Goal: Task Accomplishment & Management: Manage account settings

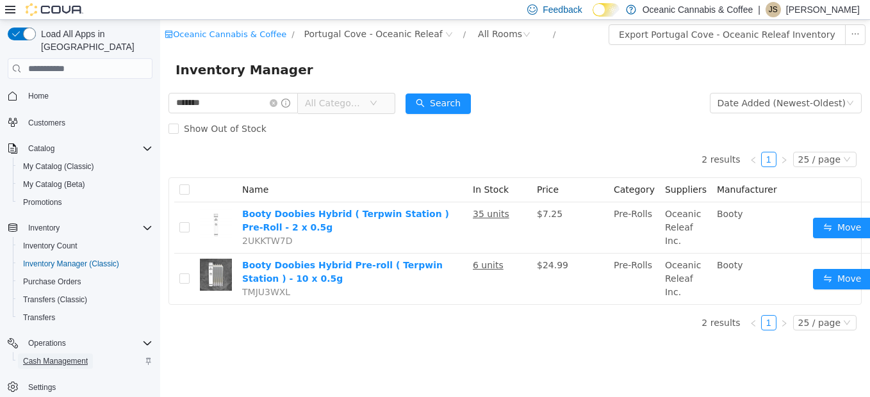
click at [42, 356] on span "Cash Management" at bounding box center [55, 361] width 65 height 10
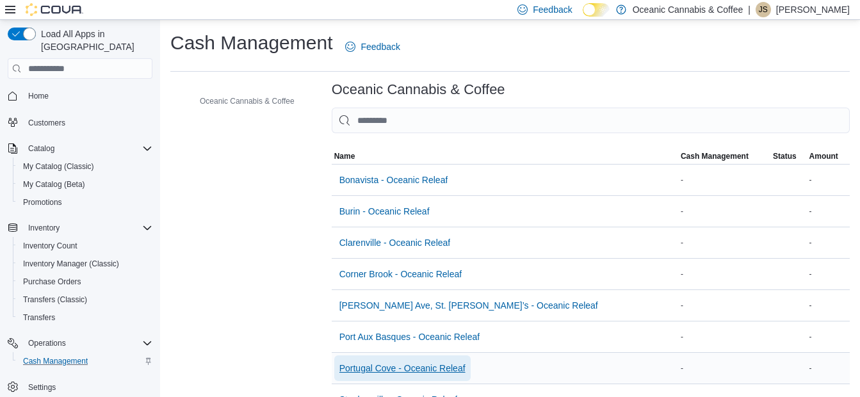
click at [379, 363] on span "Portugal Cove - Oceanic Releaf" at bounding box center [403, 368] width 126 height 13
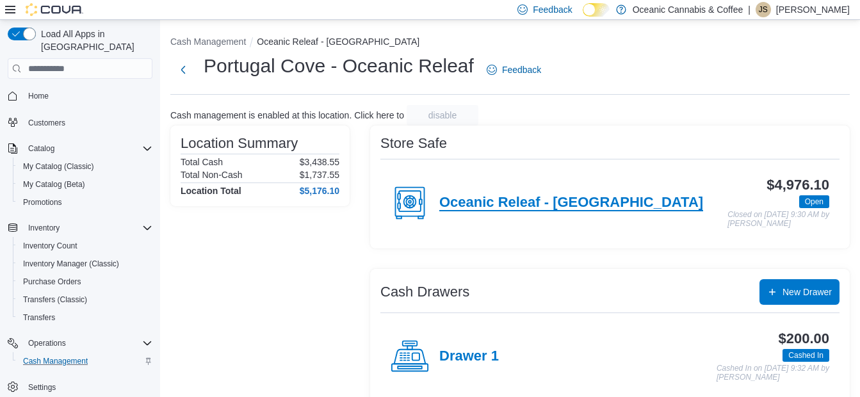
click at [494, 203] on h4 "Oceanic Releaf - [GEOGRAPHIC_DATA]" at bounding box center [571, 203] width 264 height 17
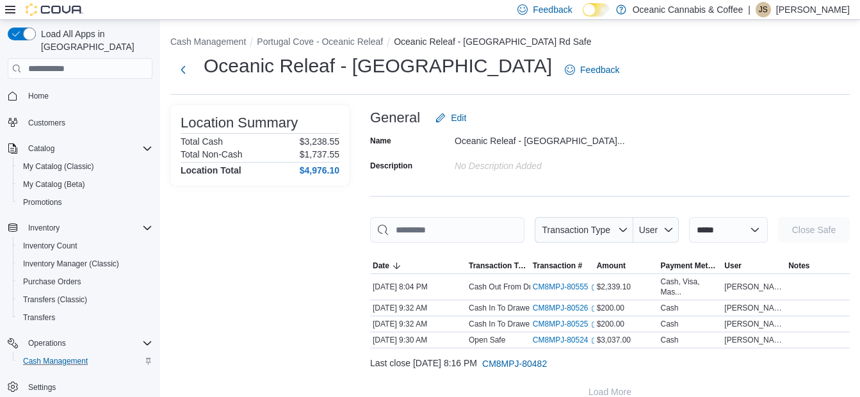
click at [627, 165] on div "Name Oceanic Releaf - [GEOGRAPHIC_DATA]... Description No Description added" at bounding box center [610, 153] width 480 height 45
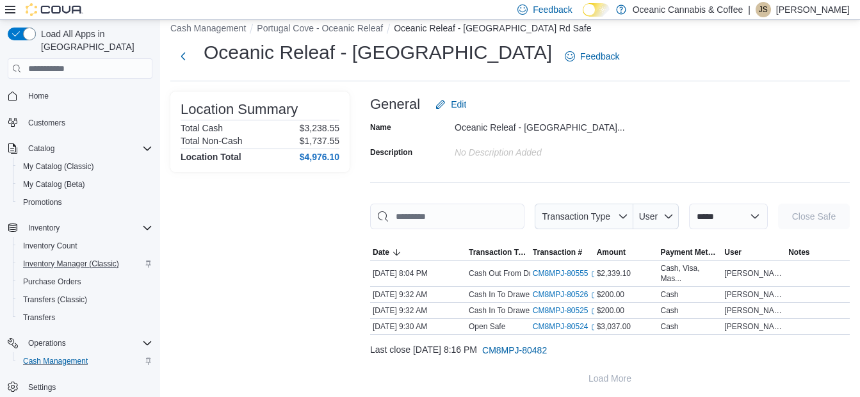
scroll to position [18, 0]
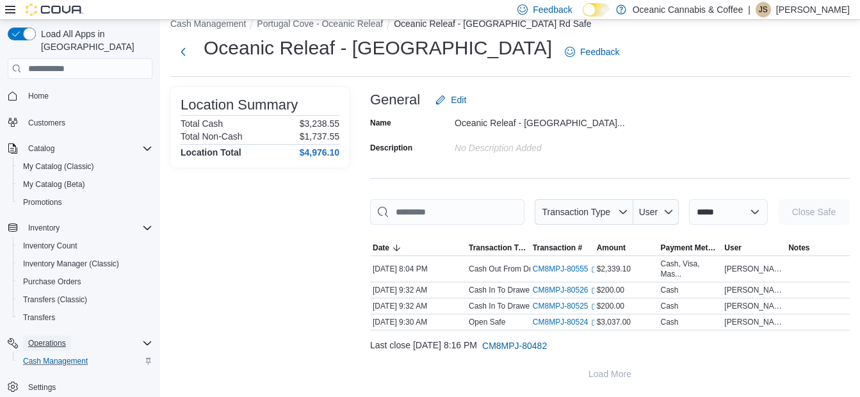
click at [45, 338] on span "Operations" at bounding box center [47, 343] width 38 height 10
click at [43, 338] on span "Operations" at bounding box center [47, 343] width 38 height 10
click at [54, 356] on span "Cash Management" at bounding box center [55, 361] width 65 height 10
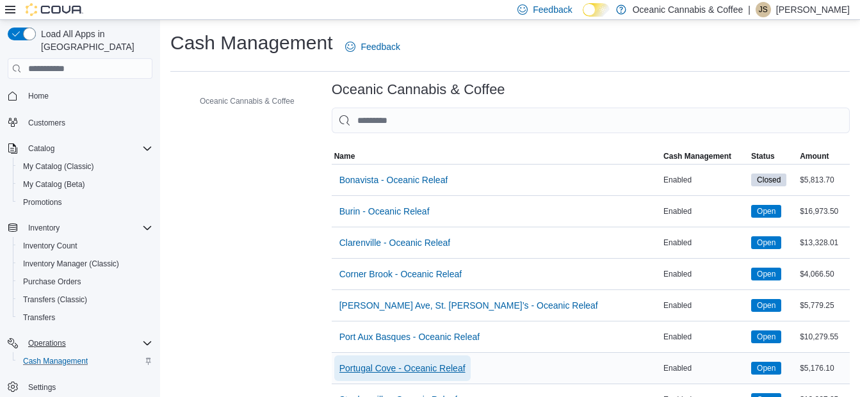
click at [380, 370] on span "Portugal Cove - Oceanic Releaf" at bounding box center [403, 368] width 126 height 13
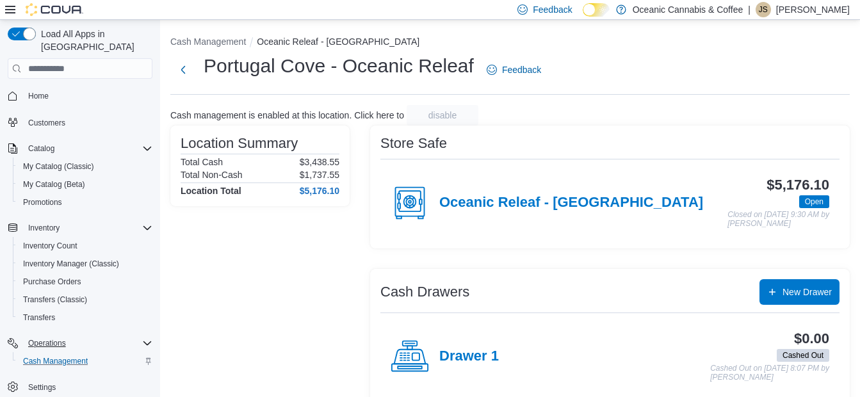
click at [485, 192] on div "Oceanic Releaf - [GEOGRAPHIC_DATA]" at bounding box center [547, 203] width 313 height 38
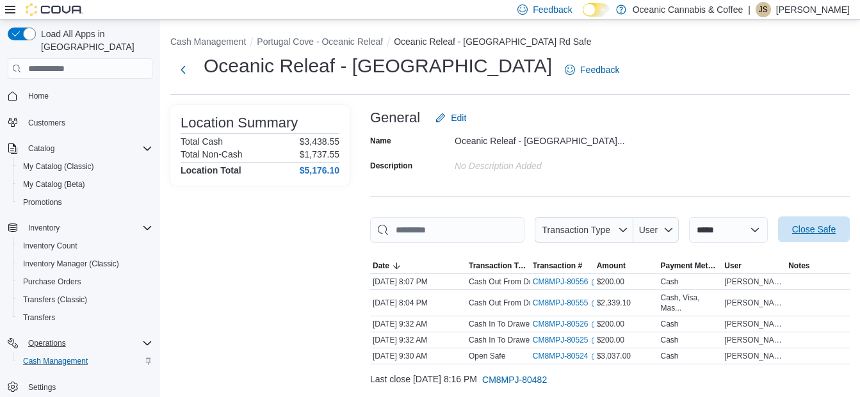
click at [820, 236] on span "Close Safe" at bounding box center [814, 229] width 44 height 13
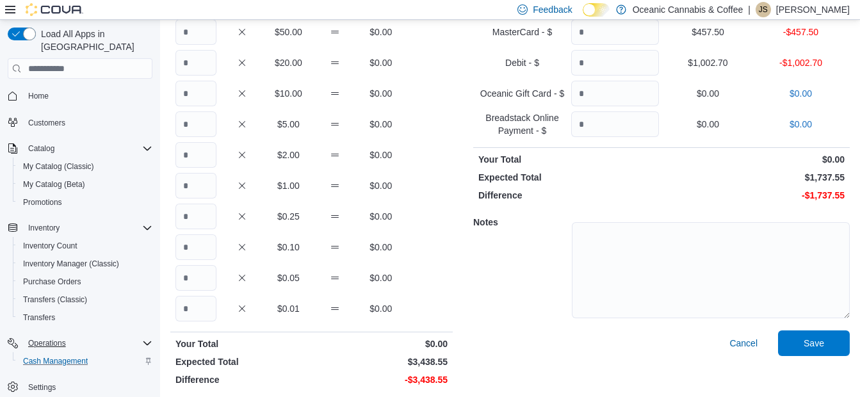
scroll to position [147, 0]
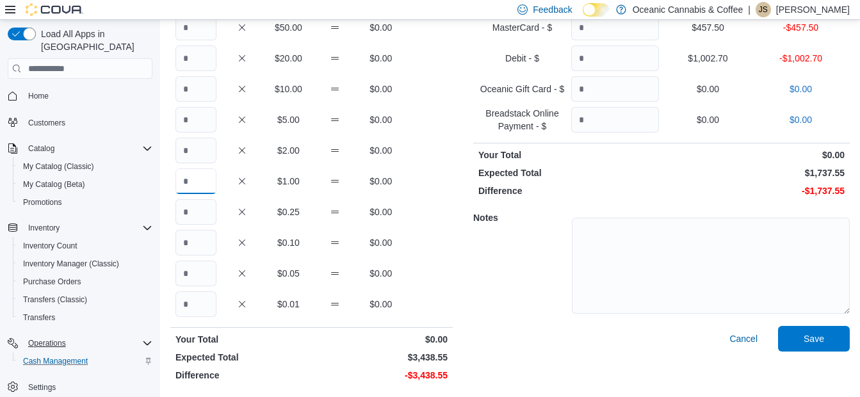
click at [207, 187] on input "Quantity" at bounding box center [196, 181] width 41 height 26
type input "****"
click at [199, 308] on input "Quantity" at bounding box center [196, 304] width 41 height 26
type input "**"
click at [712, 152] on p "$0.00" at bounding box center [754, 155] width 181 height 13
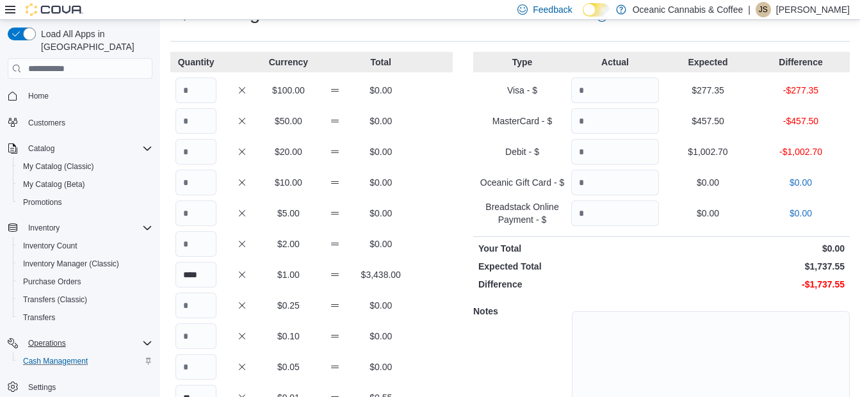
scroll to position [0, 0]
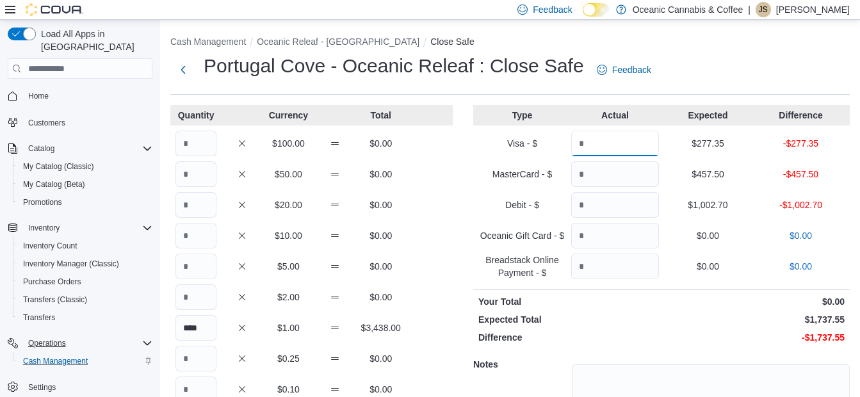
click at [635, 144] on input "Quantity" at bounding box center [615, 144] width 88 height 26
type input "******"
click at [635, 178] on input "Quantity" at bounding box center [615, 174] width 88 height 26
type input "******"
click at [614, 197] on input "Quantity" at bounding box center [615, 205] width 88 height 26
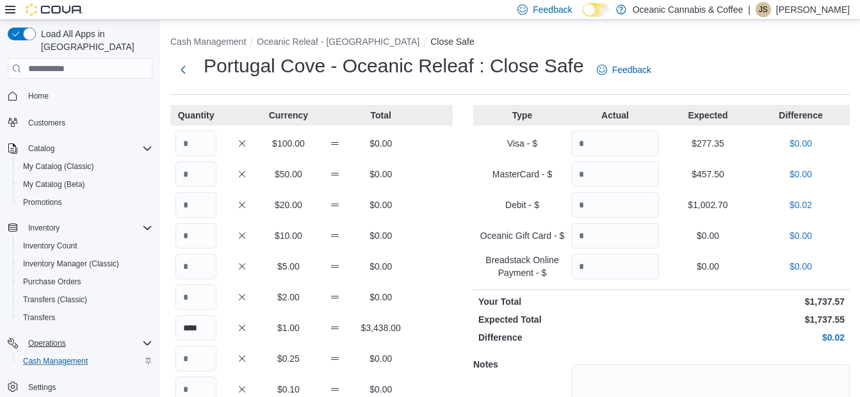
click at [752, 233] on p "$0.00" at bounding box center [708, 235] width 88 height 13
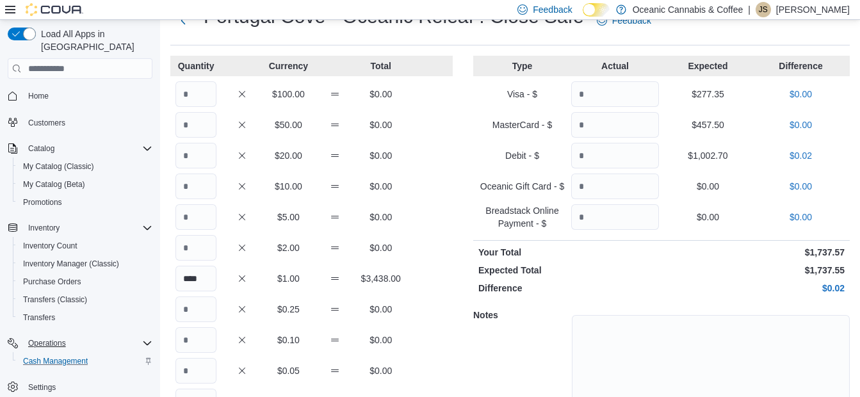
scroll to position [147, 0]
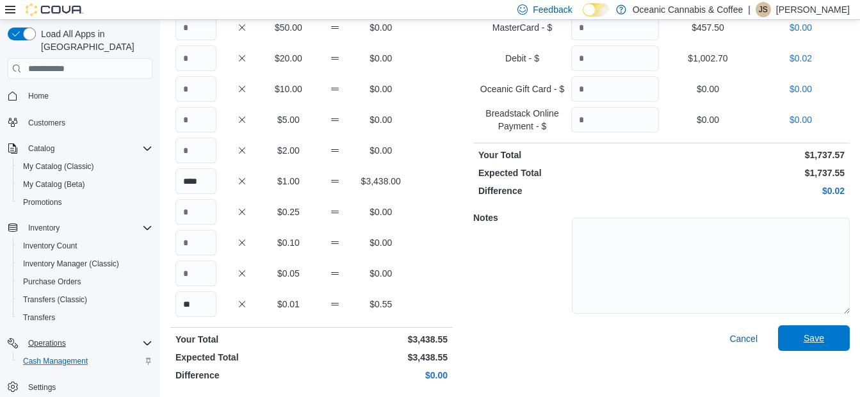
click at [821, 331] on span "Save" at bounding box center [814, 338] width 56 height 26
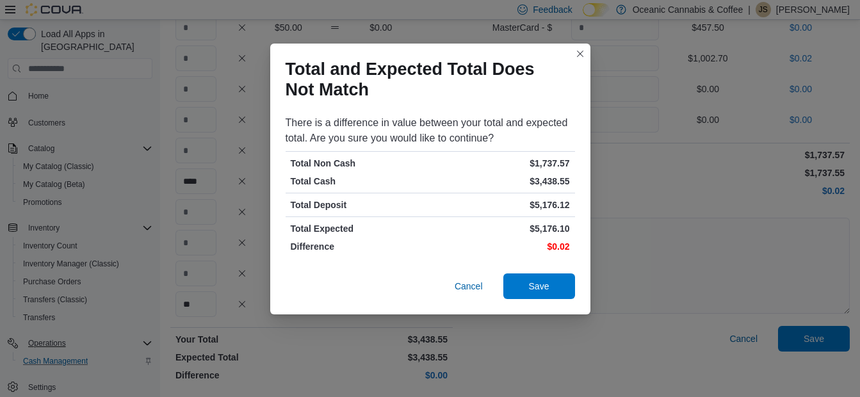
click at [571, 58] on div "Total and Expected Total Does Not Match" at bounding box center [430, 77] width 320 height 67
click at [577, 54] on button "Closes this modal window" at bounding box center [580, 53] width 15 height 15
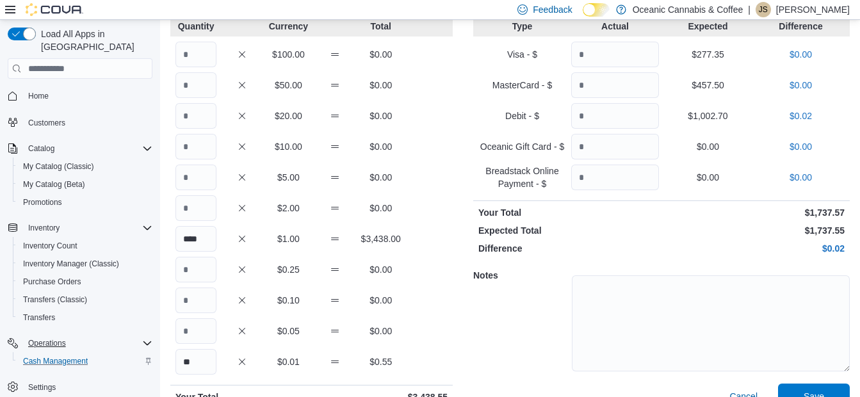
scroll to position [83, 0]
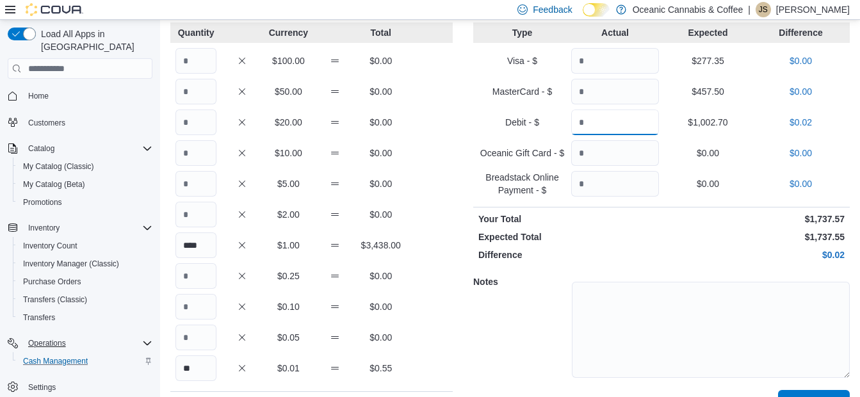
click at [646, 115] on input "*******" at bounding box center [615, 123] width 88 height 26
type input "*******"
click at [752, 128] on p "$1,002.70" at bounding box center [708, 122] width 88 height 13
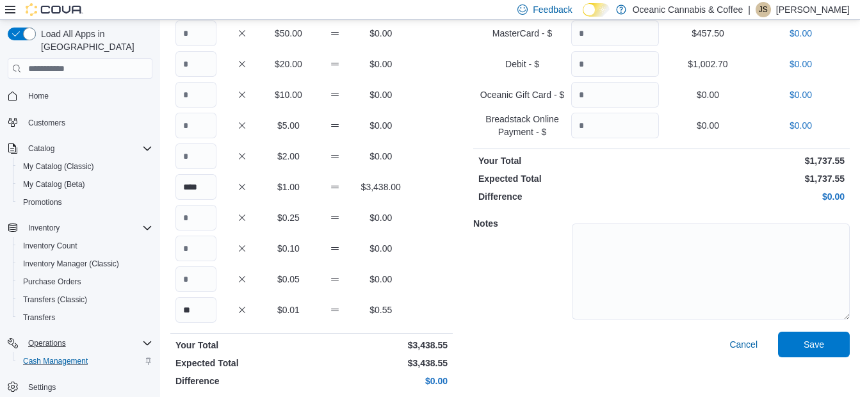
scroll to position [147, 0]
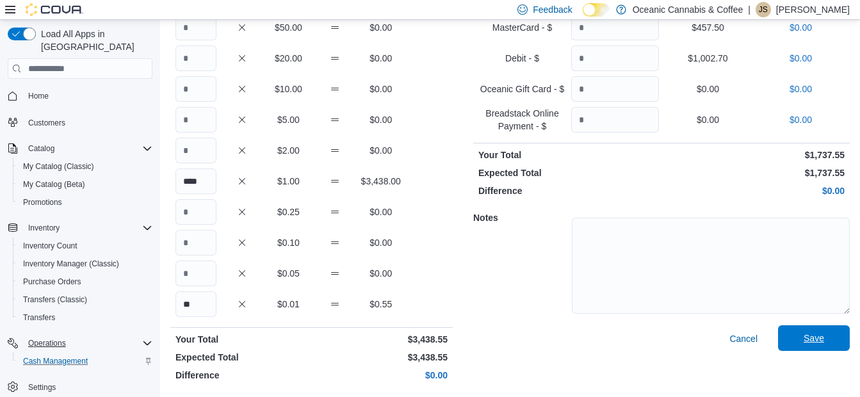
click at [825, 331] on span "Save" at bounding box center [814, 338] width 56 height 26
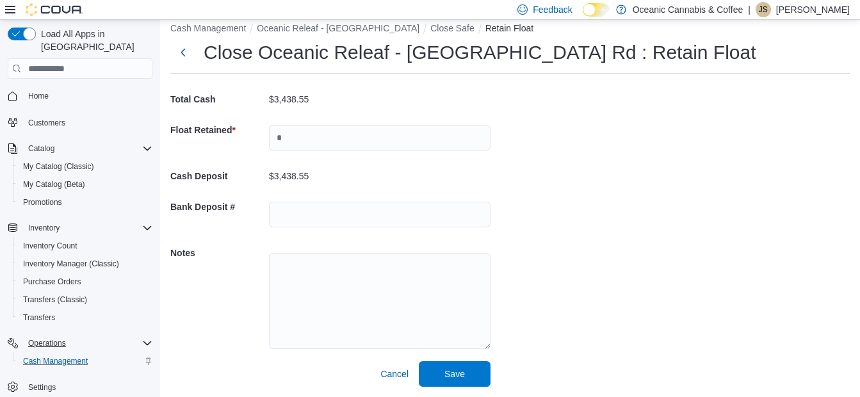
scroll to position [21, 0]
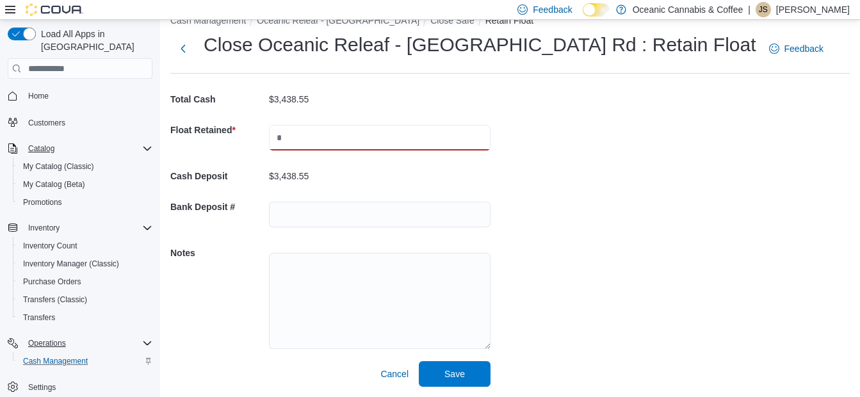
drag, startPoint x: 323, startPoint y: 141, endPoint x: 125, endPoint y: 140, distance: 197.9
click at [125, 140] on div "Load All Apps in New Hub Home Customers Catalog My Catalog (Classic) My Catalog…" at bounding box center [430, 198] width 860 height 398
type input "*******"
click at [453, 377] on span "Save" at bounding box center [455, 373] width 20 height 13
